Goal: Transaction & Acquisition: Purchase product/service

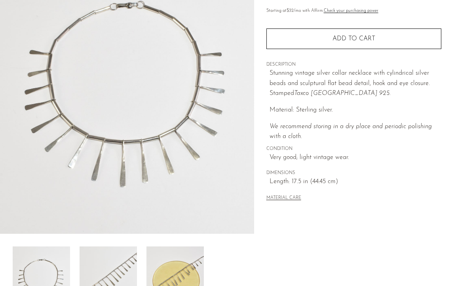
scroll to position [122, 0]
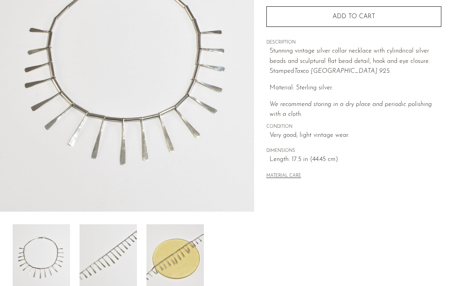
click at [166, 269] on img at bounding box center [175, 256] width 57 height 63
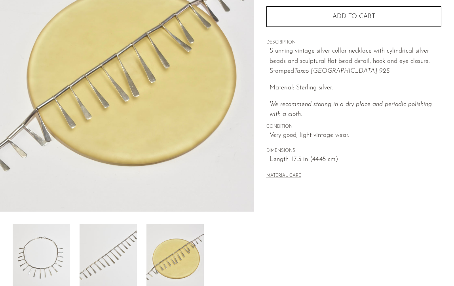
click at [109, 257] on img at bounding box center [108, 256] width 57 height 63
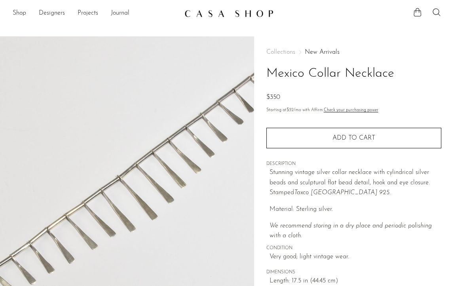
scroll to position [100, 0]
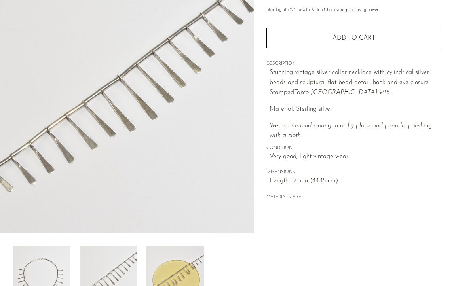
click at [43, 260] on img at bounding box center [41, 277] width 57 height 63
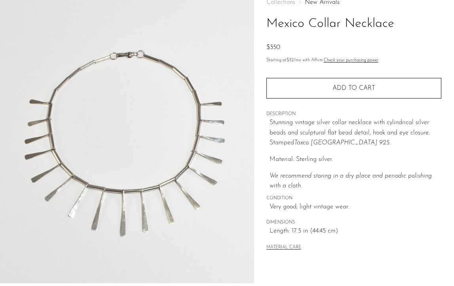
scroll to position [0, 0]
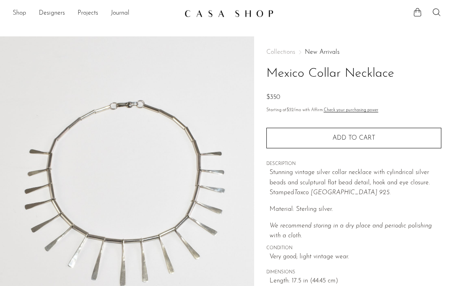
click at [25, 12] on link "Shop" at bounding box center [19, 13] width 13 height 10
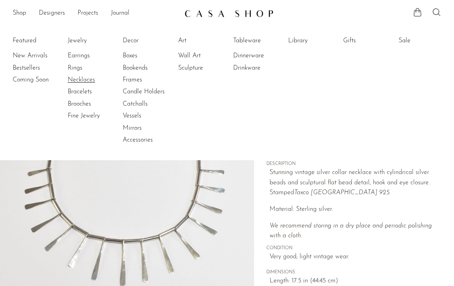
click at [79, 78] on link "Necklaces" at bounding box center [97, 80] width 59 height 9
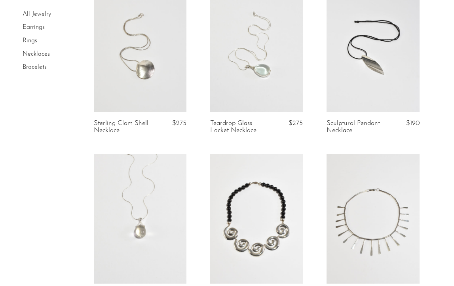
scroll to position [614, 0]
click at [140, 66] on link at bounding box center [140, 48] width 93 height 130
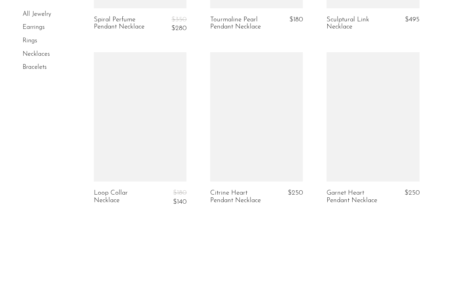
scroll to position [1993, 0]
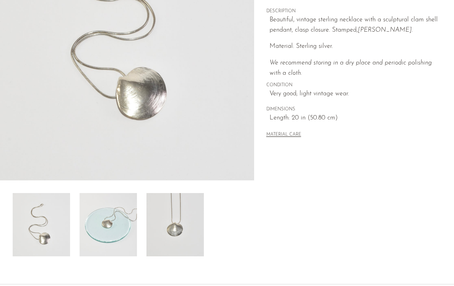
scroll to position [153, 0]
drag, startPoint x: 362, startPoint y: 30, endPoint x: 400, endPoint y: 30, distance: 38.0
click at [400, 30] on p "Beautiful, vintage sterling necklace with a sculptural clam shell pendant, clas…" at bounding box center [356, 25] width 172 height 20
copy em "[PERSON_NAME]."
click at [114, 233] on img at bounding box center [108, 224] width 57 height 63
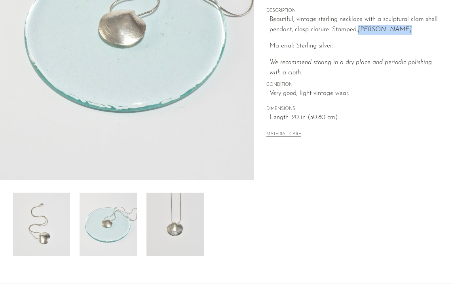
click at [175, 228] on img at bounding box center [175, 224] width 57 height 63
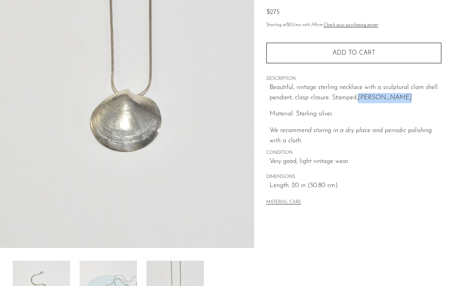
scroll to position [83, 0]
